Goal: Task Accomplishment & Management: Complete application form

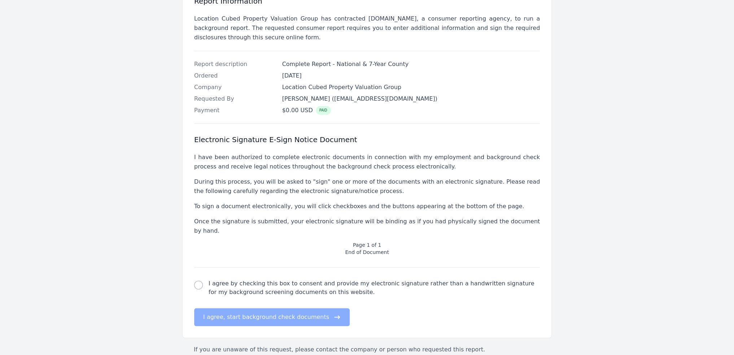
scroll to position [118, 0]
click at [198, 280] on input "I agree by checking this box to consent and provide my electronic signature rat…" at bounding box center [198, 284] width 9 height 9
checkbox input "true"
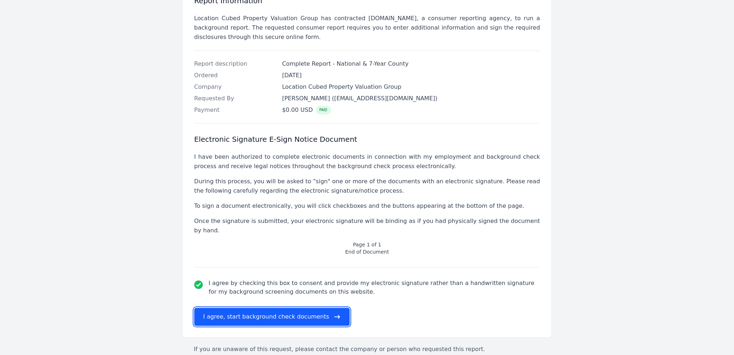
click at [223, 308] on button "I agree, start background check documents" at bounding box center [271, 317] width 155 height 18
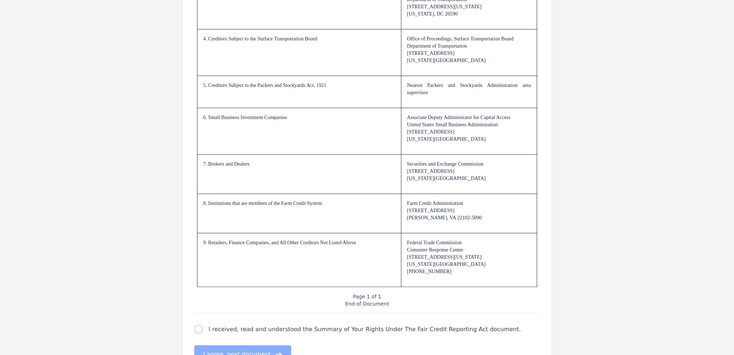
scroll to position [1014, 0]
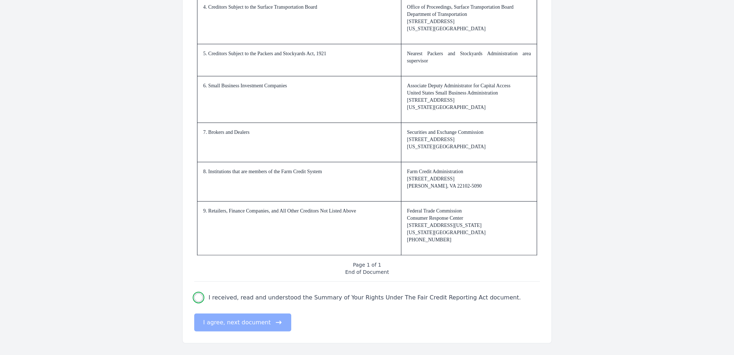
click at [199, 298] on input "I received, read and understood the Summary of Your Rights Under The Fair Credi…" at bounding box center [198, 297] width 9 height 9
checkbox input "true"
click at [235, 323] on button "I agree, next document" at bounding box center [242, 322] width 97 height 18
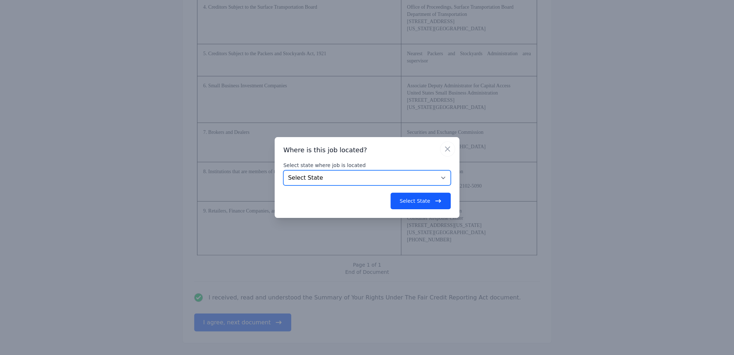
click at [283, 170] on select "Select State [US_STATE] [US_STATE] [US_STATE] [US_STATE] [US_STATE] [US_STATE] …" at bounding box center [366, 177] width 167 height 15
select select "CA"
click option "[US_STATE]" at bounding box center [0, 0] width 0 height 0
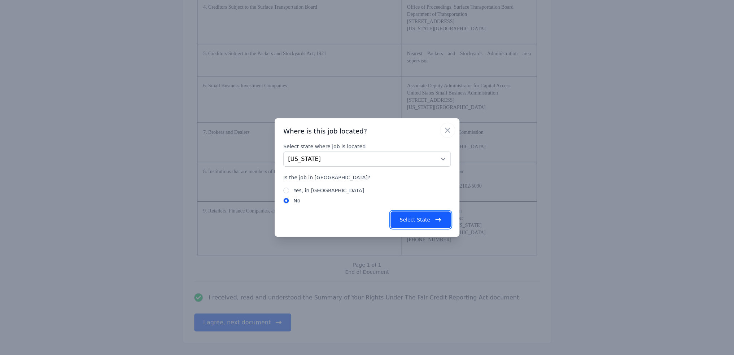
click at [425, 217] on button "Select State" at bounding box center [420, 219] width 60 height 17
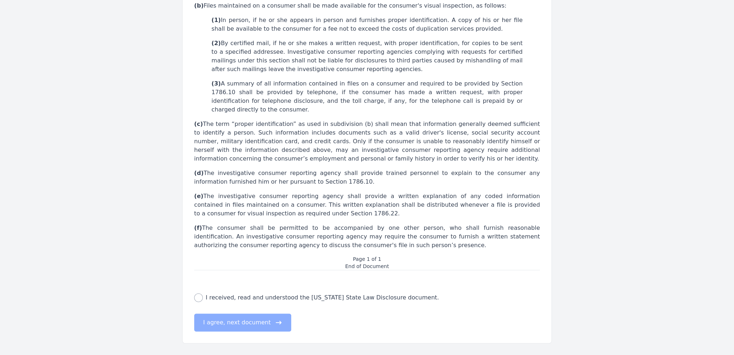
scroll to position [204, 0]
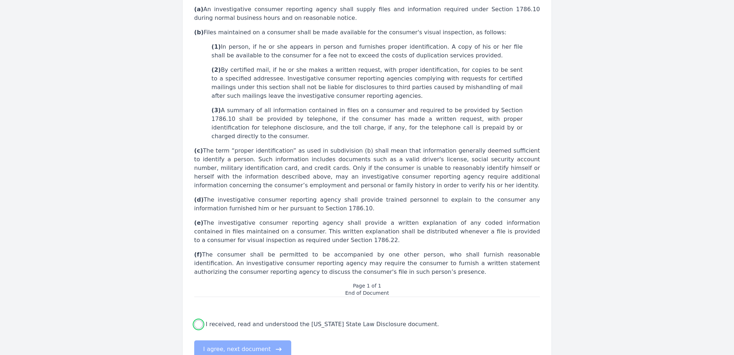
click at [198, 320] on input "I received, read and understood the [US_STATE] State Law Disclosure document." at bounding box center [198, 324] width 9 height 9
checkbox input "true"
click at [261, 340] on button "I agree, next document" at bounding box center [242, 349] width 97 height 18
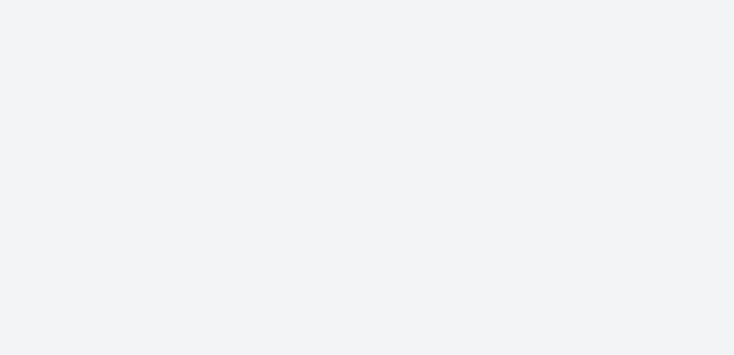
scroll to position [0, 0]
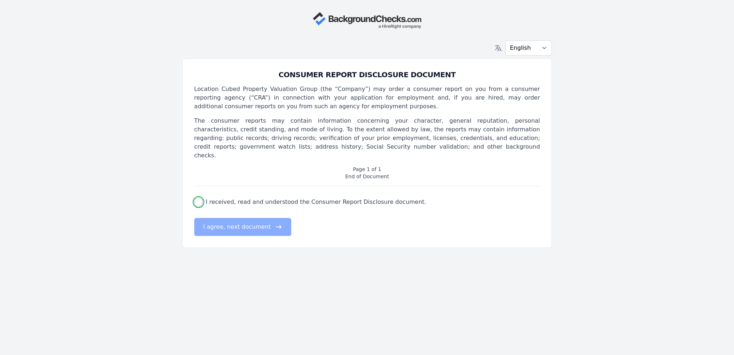
click at [200, 198] on input "I received, read and understood the Consumer Report Disclosure document." at bounding box center [198, 202] width 9 height 9
checkbox input "true"
click at [238, 220] on button "I agree, next document" at bounding box center [242, 227] width 97 height 18
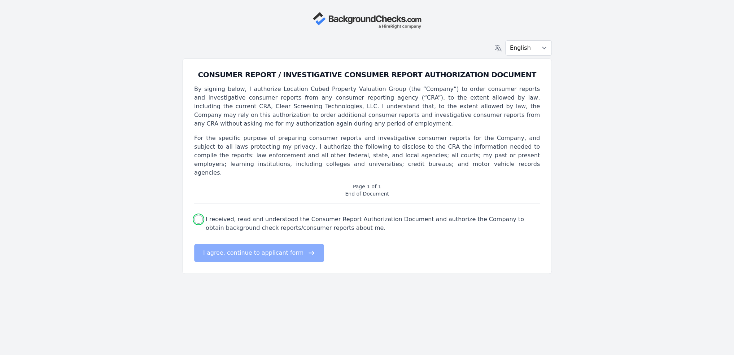
click at [198, 215] on input "I received, read and understood the Consumer Report Authorization Document and …" at bounding box center [198, 219] width 9 height 9
checkbox input "true"
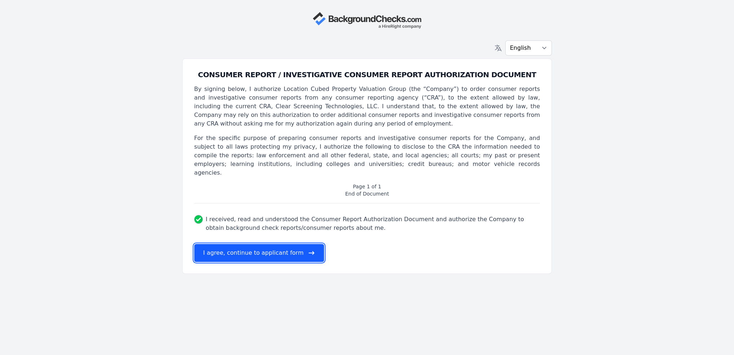
click at [272, 245] on button "I agree, continue to applicant form" at bounding box center [259, 253] width 130 height 18
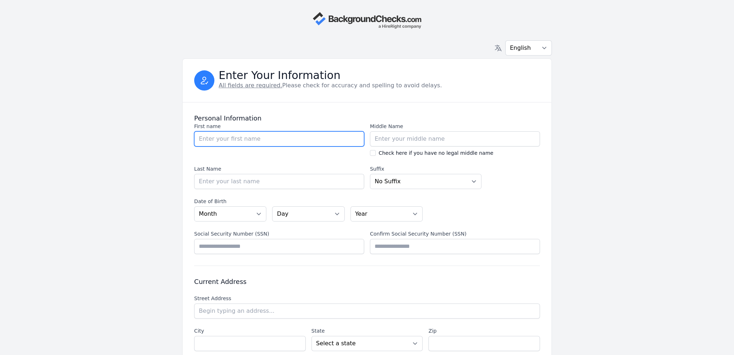
click at [243, 142] on input "First name" at bounding box center [279, 138] width 170 height 15
type input "[PERSON_NAME]"
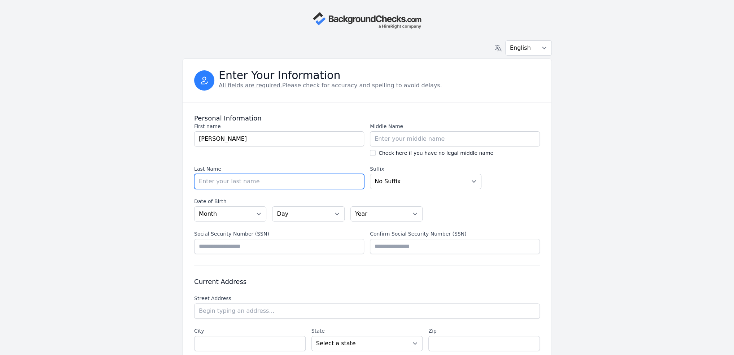
type input "[PERSON_NAME]"
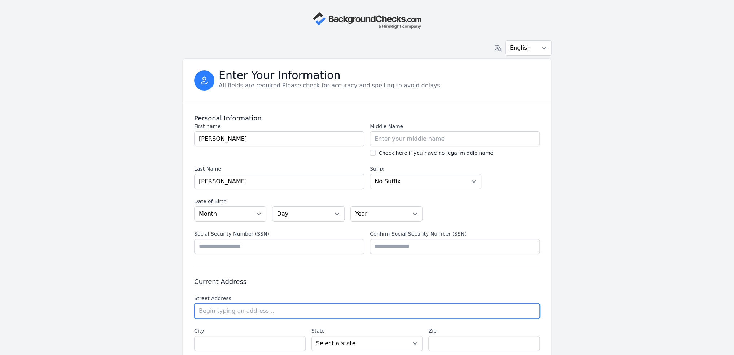
type input "[STREET_ADDRESS]"
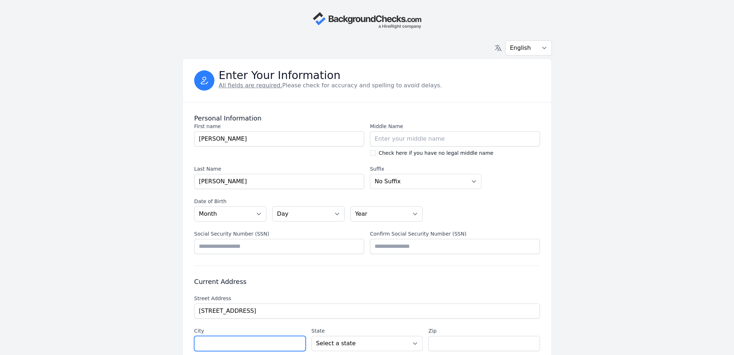
type input "[GEOGRAPHIC_DATA]"
select select "CA"
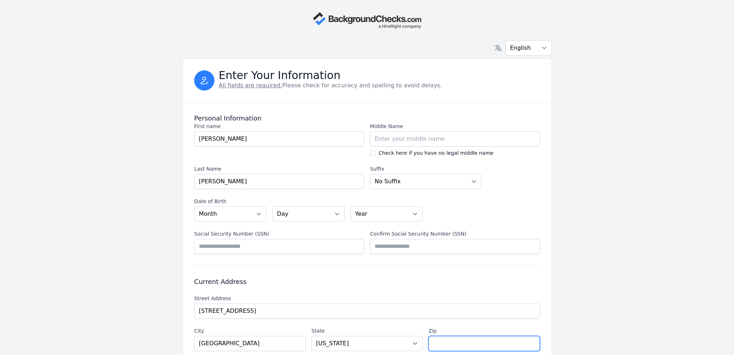
type input "94403"
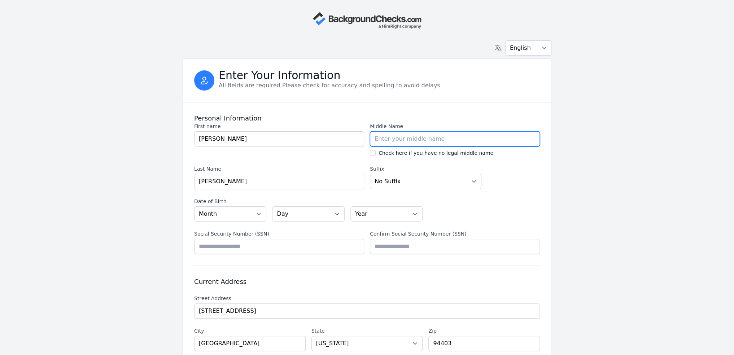
click at [406, 141] on input "Middle Name" at bounding box center [455, 138] width 170 height 15
type input "[PERSON_NAME]"
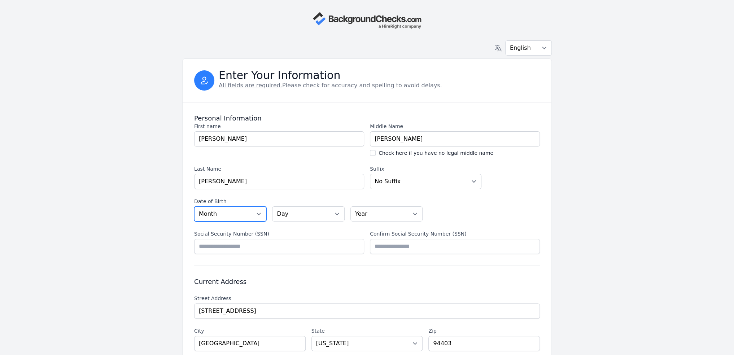
click at [194, 206] on select "Month [DATE] - [DATE] - [DATE] - [DATE] - [DATE] - [DATE] - [DATE] - [DATE] - […" at bounding box center [230, 213] width 72 height 15
select select "03"
click option "03 - March" at bounding box center [0, 0] width 0 height 0
click at [272, 206] on select "Day 01 02 03 04 05 06 07 08 09 10 11 12 13 14 15 16 17 18 19 20 21 22 23 24 25 …" at bounding box center [308, 213] width 72 height 15
select select "25"
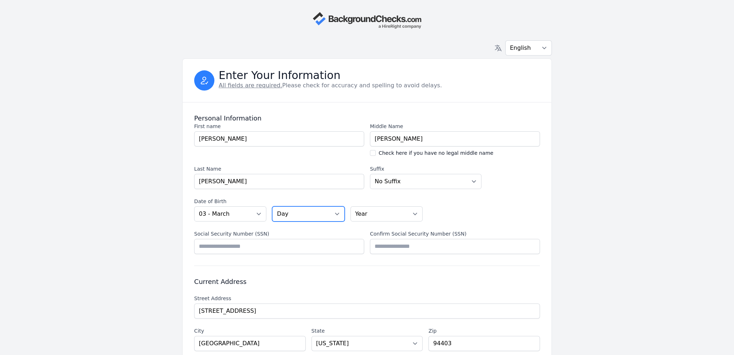
click option "25" at bounding box center [0, 0] width 0 height 0
click at [350, 206] on select "Year [DATE] 2006 2005 2004 2003 2002 2001 2000 1999 1998 1997 1996 1995 1994 19…" at bounding box center [386, 213] width 72 height 15
select select "1961"
click option "1961" at bounding box center [0, 0] width 0 height 0
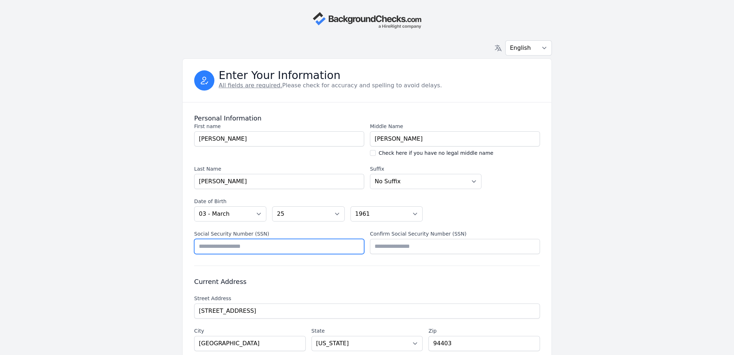
click at [307, 245] on input "Social Security Number (SSN)" at bounding box center [279, 246] width 170 height 15
type input "*********"
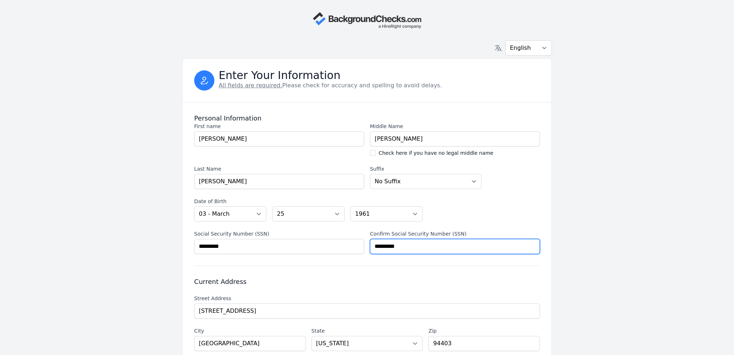
type input "*********"
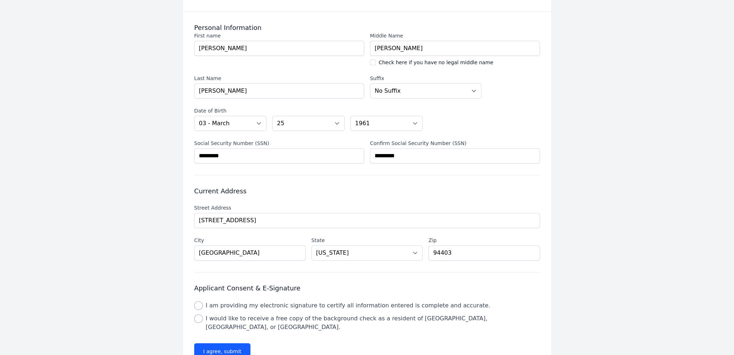
scroll to position [108, 0]
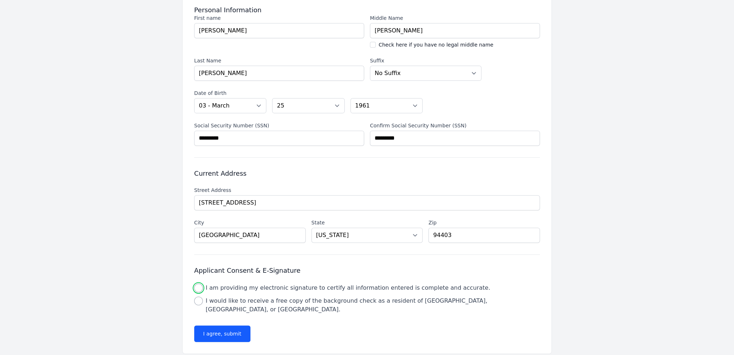
click at [197, 287] on input "I am providing my electronic signature to certify all information entered is co…" at bounding box center [198, 287] width 9 height 9
checkbox input "true"
click at [197, 301] on input "I would like to receive a free copy of the background check as a resident of [G…" at bounding box center [198, 300] width 9 height 9
checkbox input "true"
click at [220, 325] on button "I agree, submit" at bounding box center [222, 333] width 56 height 17
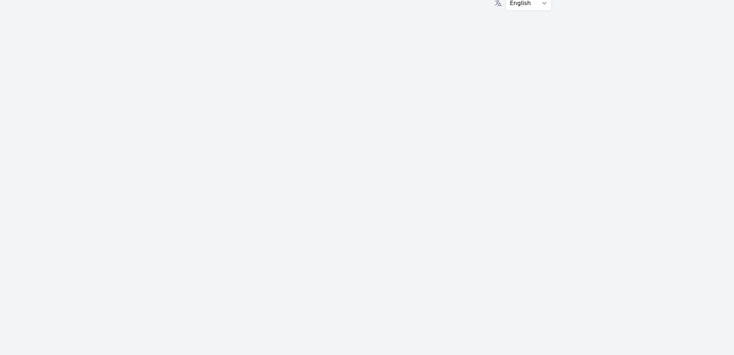
scroll to position [0, 0]
